Goal: Information Seeking & Learning: Learn about a topic

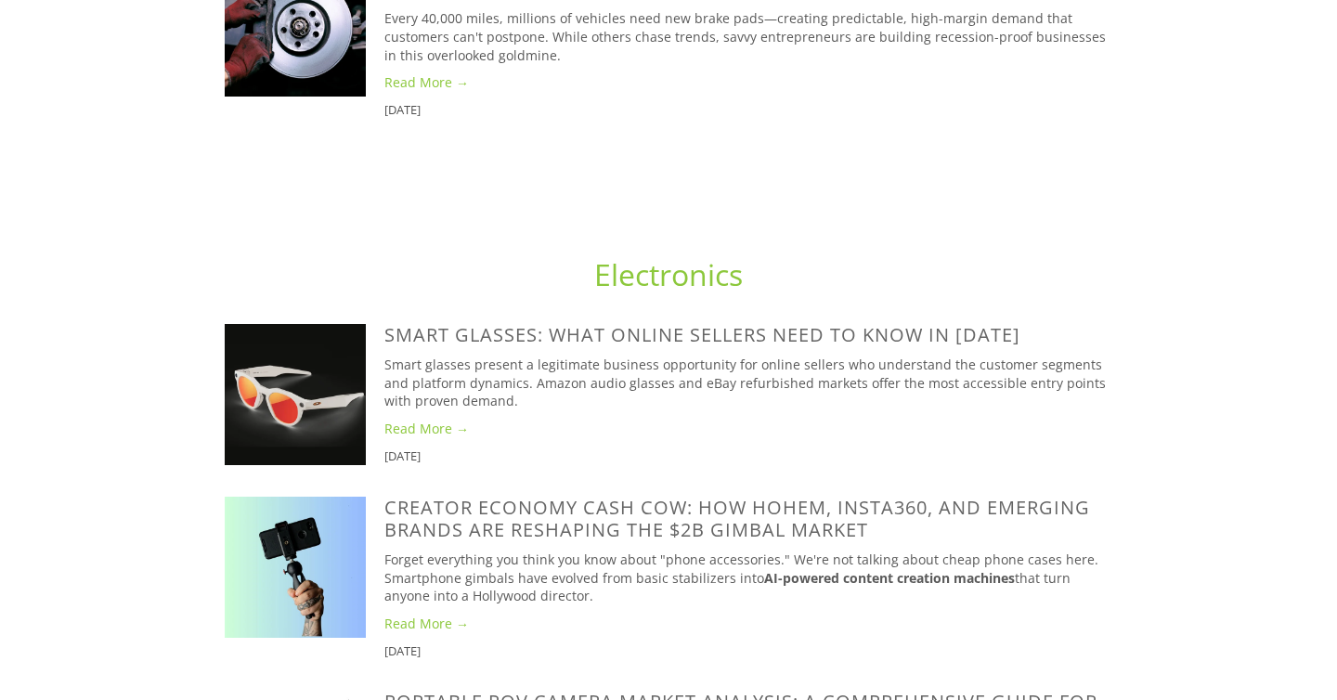
scroll to position [1522, 0]
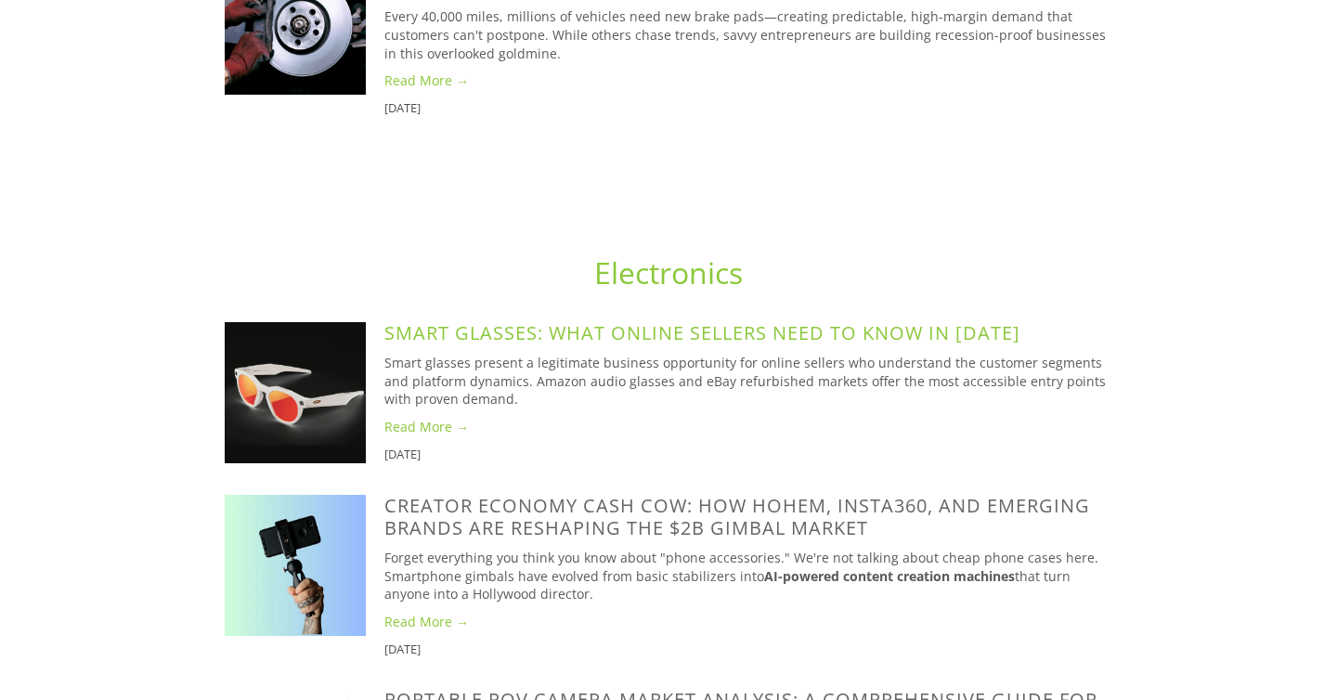
click at [439, 345] on link "Smart Glasses: What Online Sellers Need to Know in [DATE]" at bounding box center [702, 332] width 636 height 25
